Goal: Submit feedback/report problem

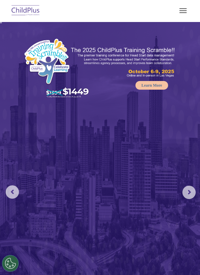
select select "MEDIUM"
click at [186, 14] on button at bounding box center [188, 7] width 15 height 15
select select "MEDIUM"
click at [184, 12] on button at bounding box center [188, 7] width 15 height 15
